Goal: Information Seeking & Learning: Learn about a topic

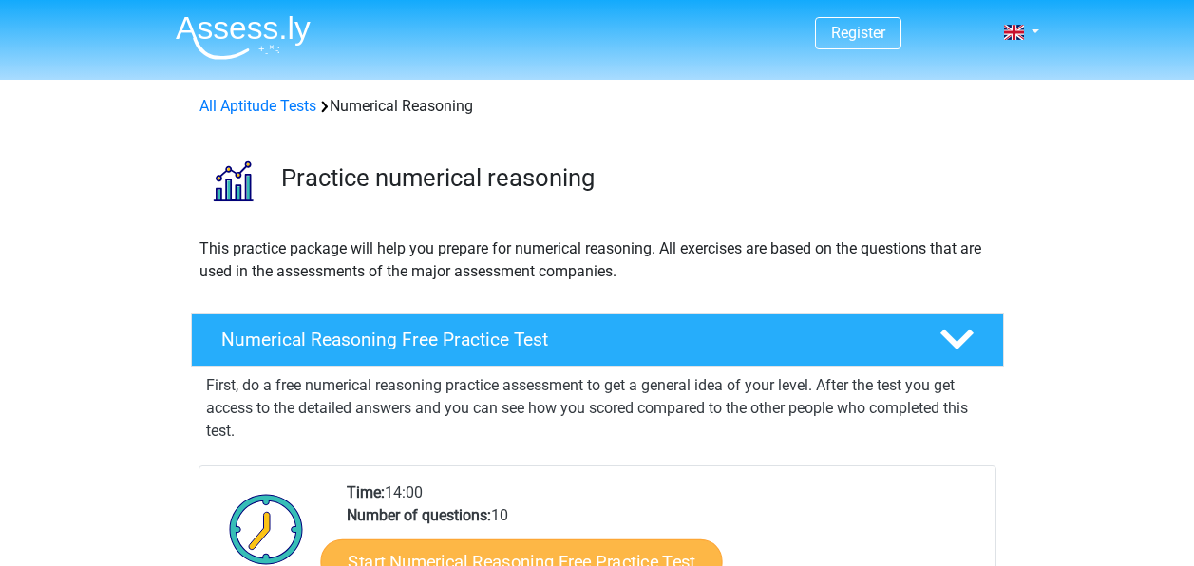
scroll to position [380, 0]
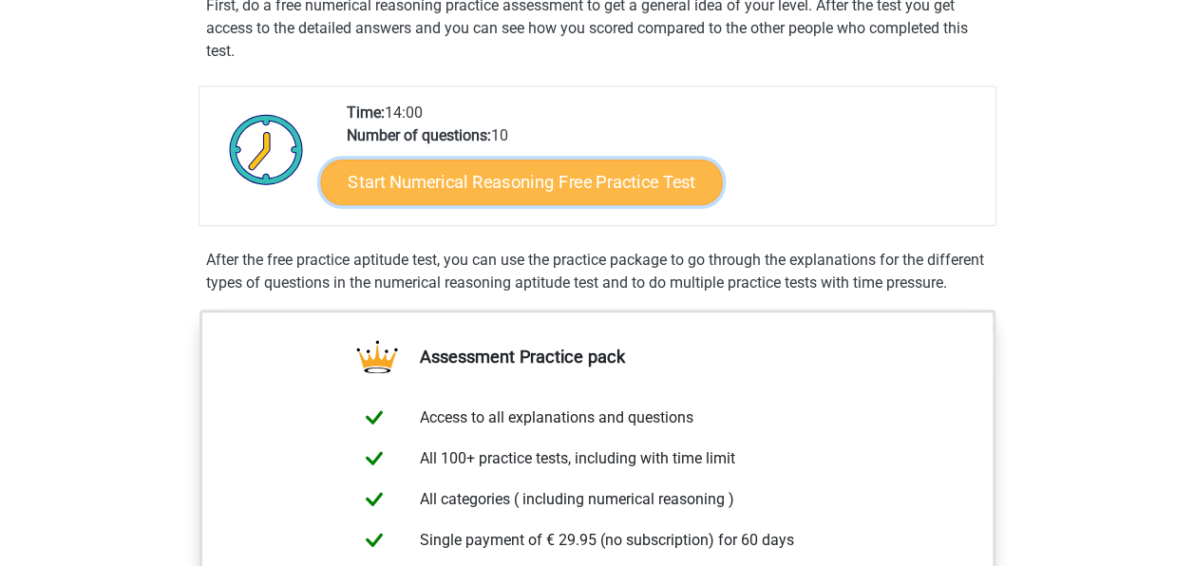
click at [447, 184] on link "Start Numerical Reasoning Free Practice Test" at bounding box center [521, 182] width 402 height 46
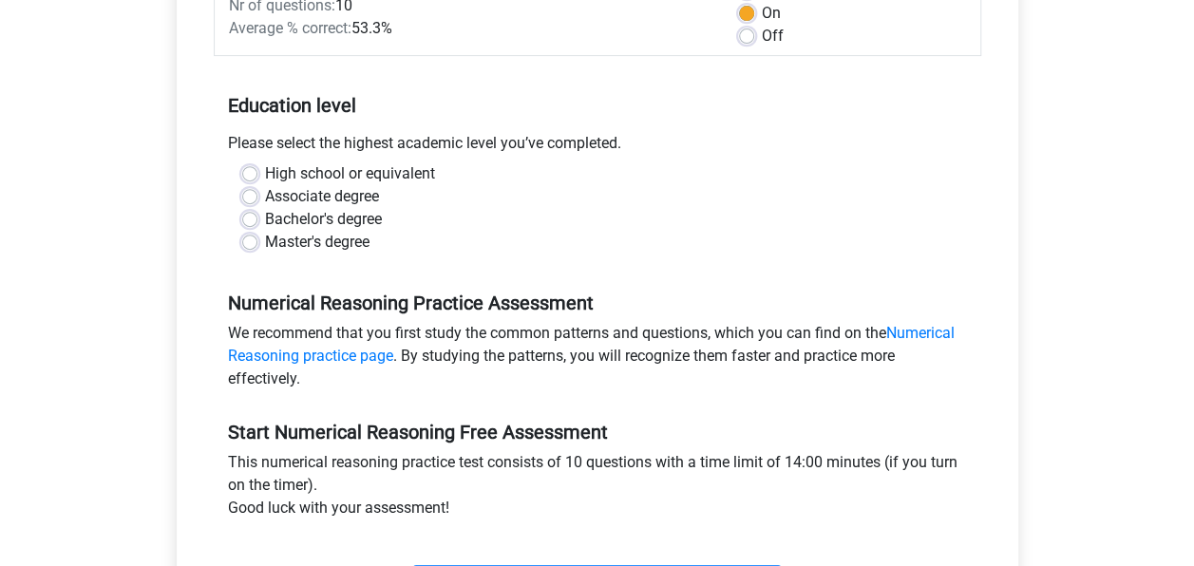
scroll to position [285, 0]
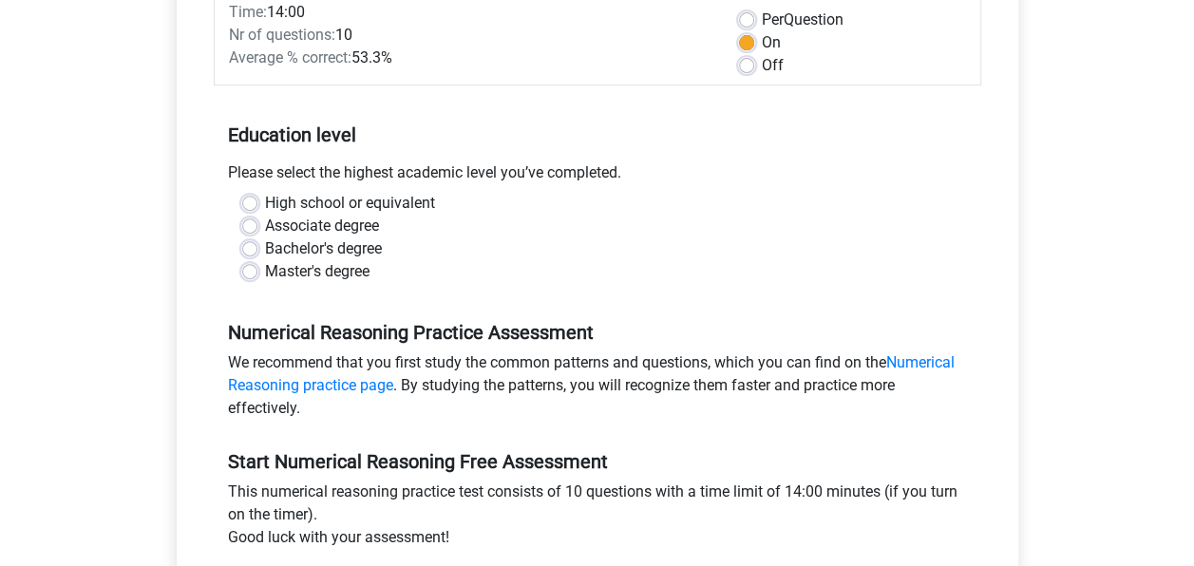
click at [265, 254] on label "Bachelor's degree" at bounding box center [323, 248] width 117 height 23
click at [251, 254] on input "Bachelor's degree" at bounding box center [249, 246] width 15 height 19
radio input "true"
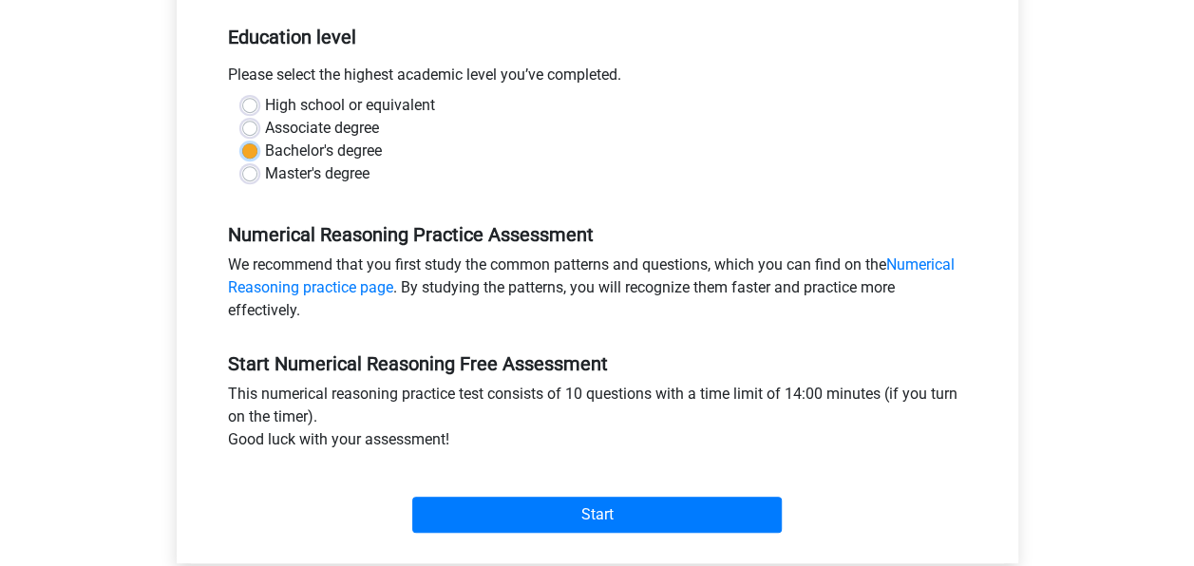
scroll to position [475, 0]
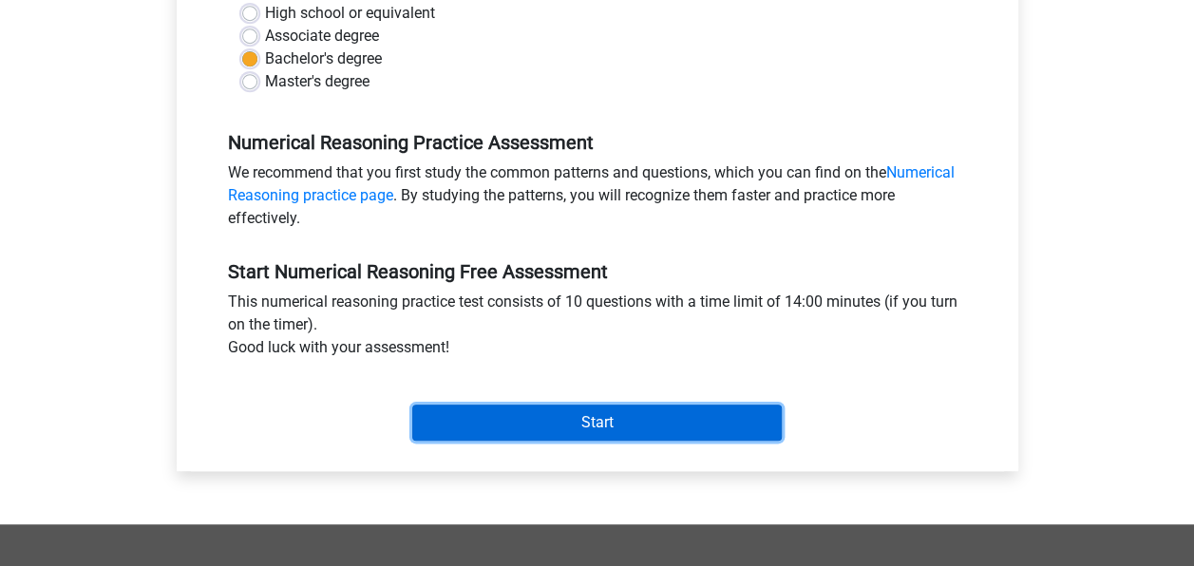
click at [612, 412] on input "Start" at bounding box center [596, 423] width 369 height 36
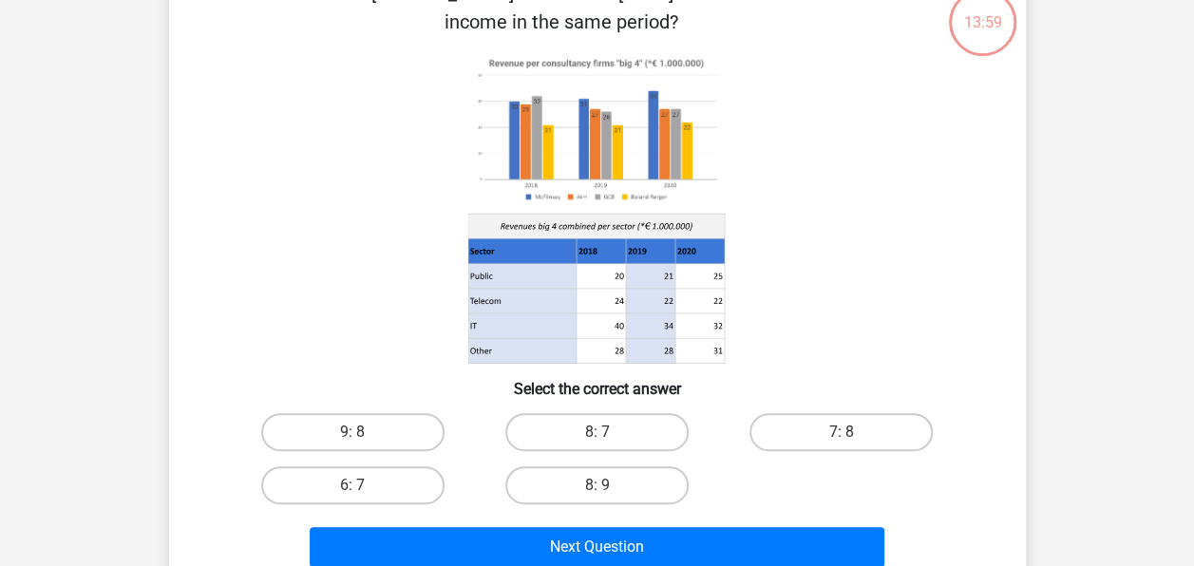
scroll to position [95, 0]
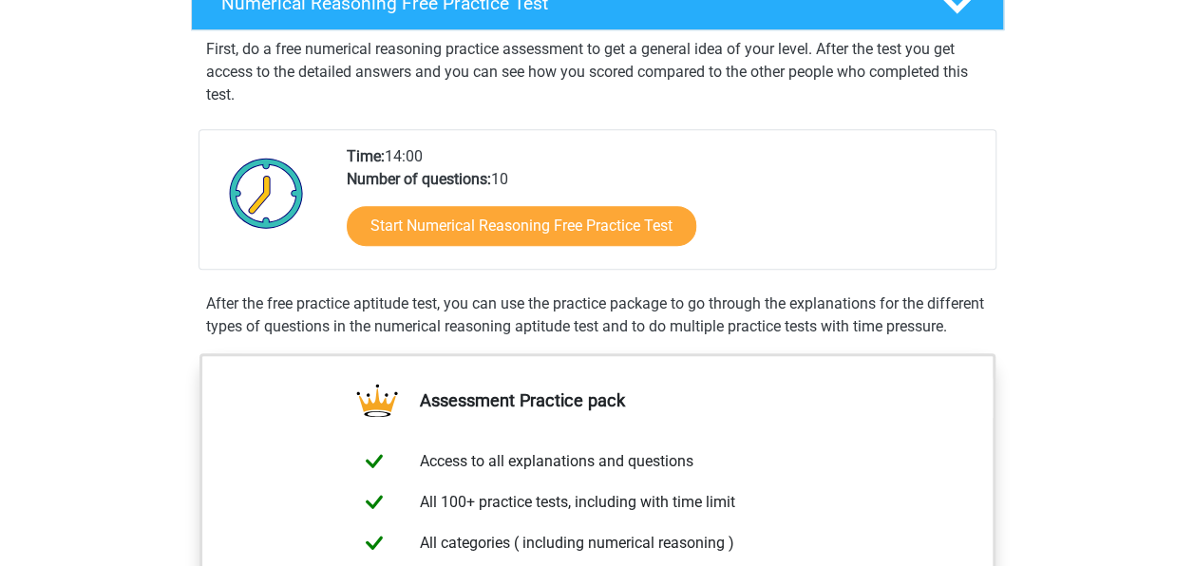
scroll to position [380, 0]
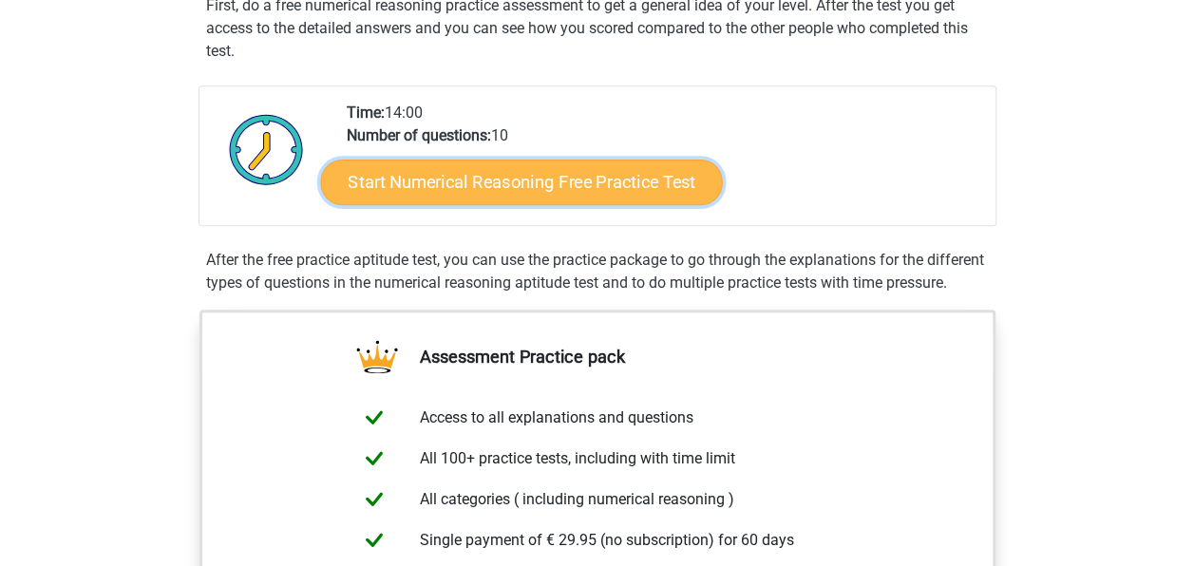
click at [428, 186] on link "Start Numerical Reasoning Free Practice Test" at bounding box center [521, 182] width 402 height 46
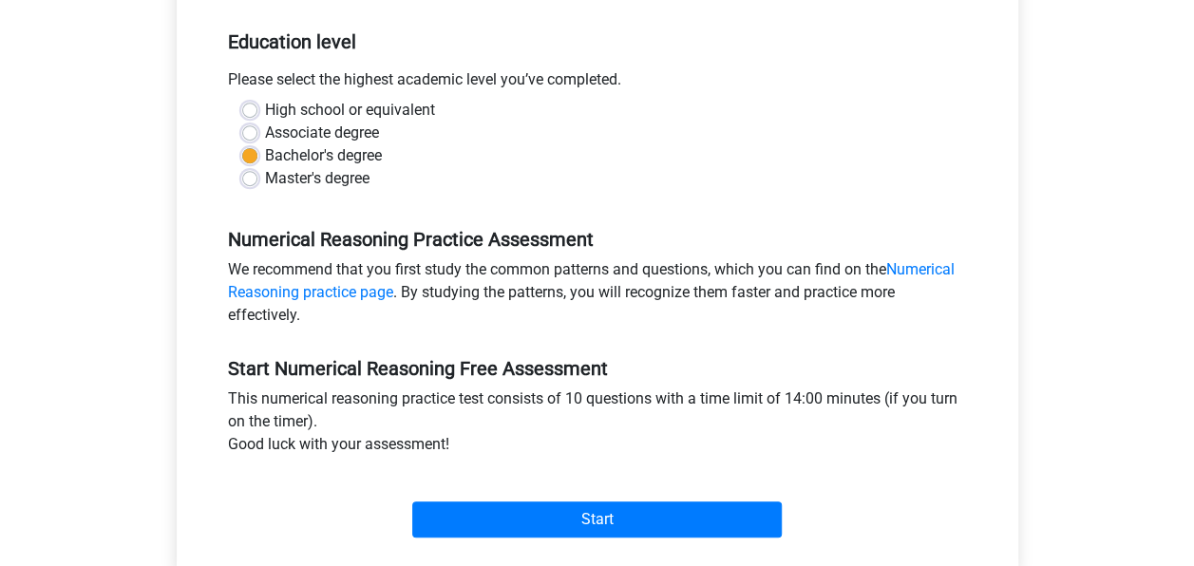
scroll to position [380, 0]
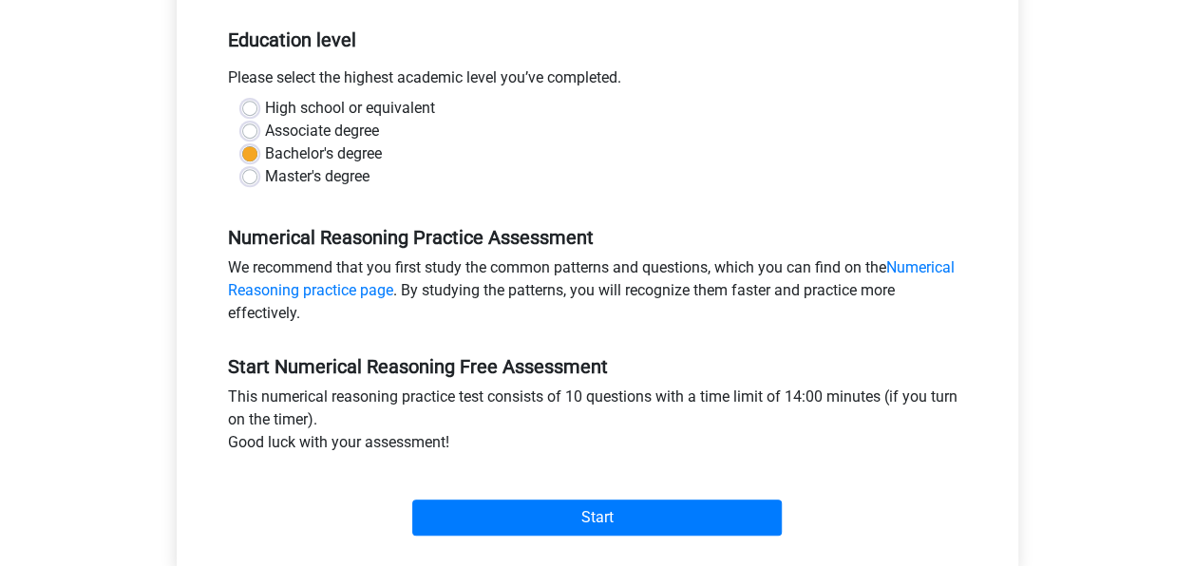
click at [265, 137] on label "Associate degree" at bounding box center [322, 131] width 114 height 23
click at [255, 137] on input "Associate degree" at bounding box center [249, 129] width 15 height 19
radio input "true"
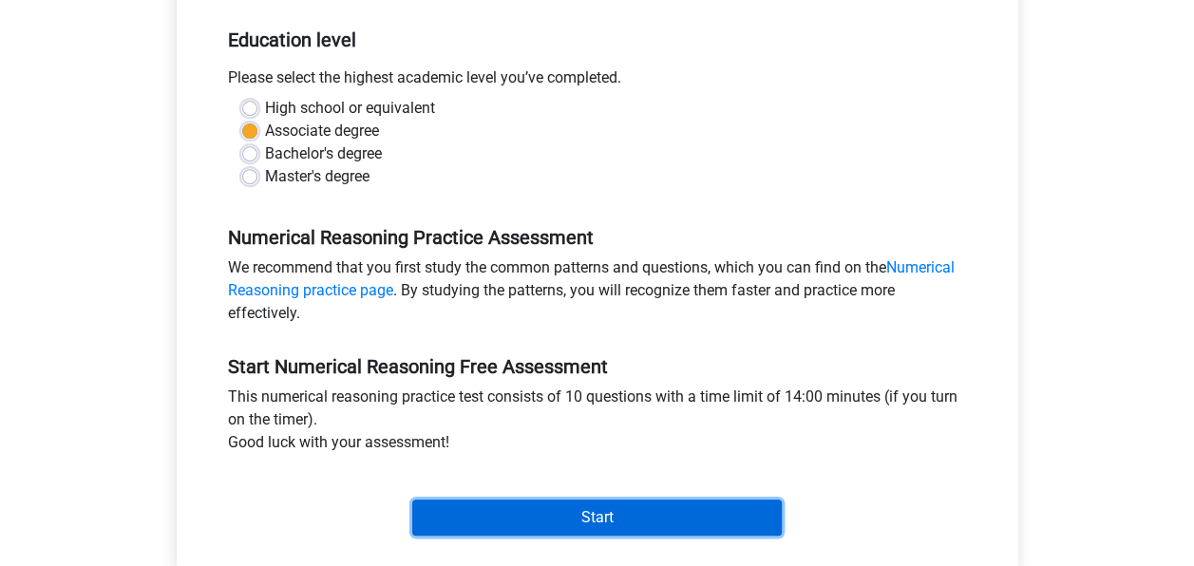
click at [513, 504] on input "Start" at bounding box center [596, 518] width 369 height 36
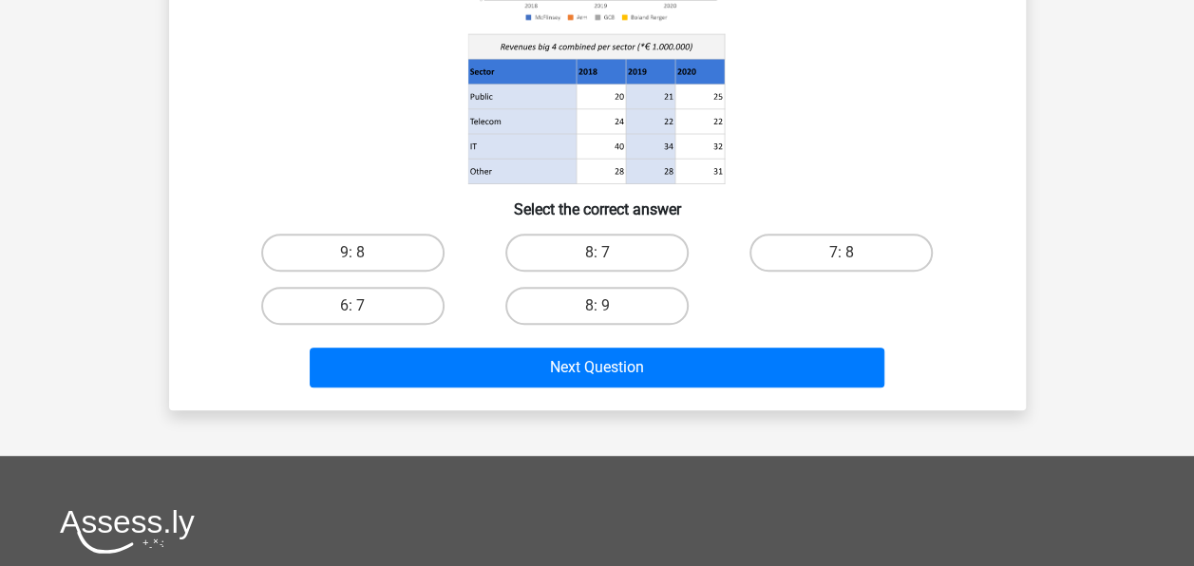
scroll to position [95, 0]
